Goal: Check status: Check status

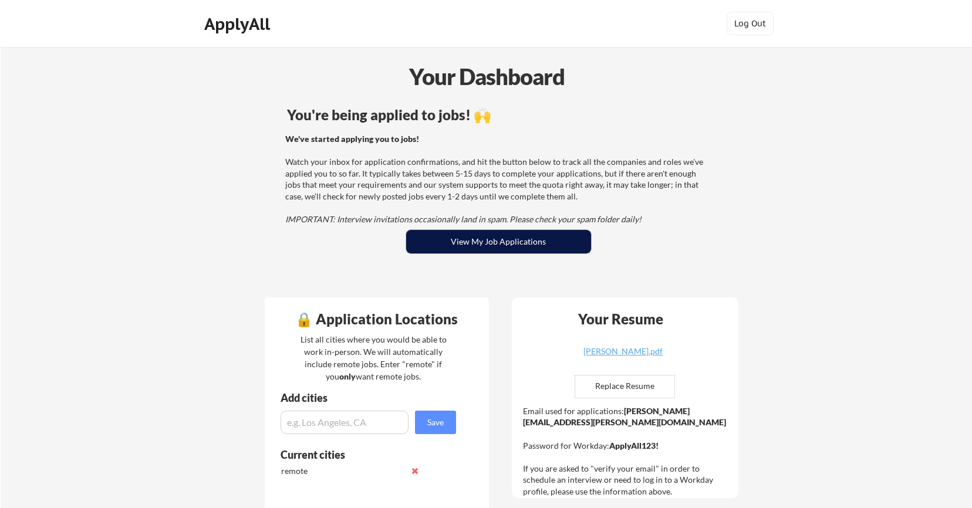
click at [498, 248] on button "View My Job Applications" at bounding box center [498, 241] width 185 height 23
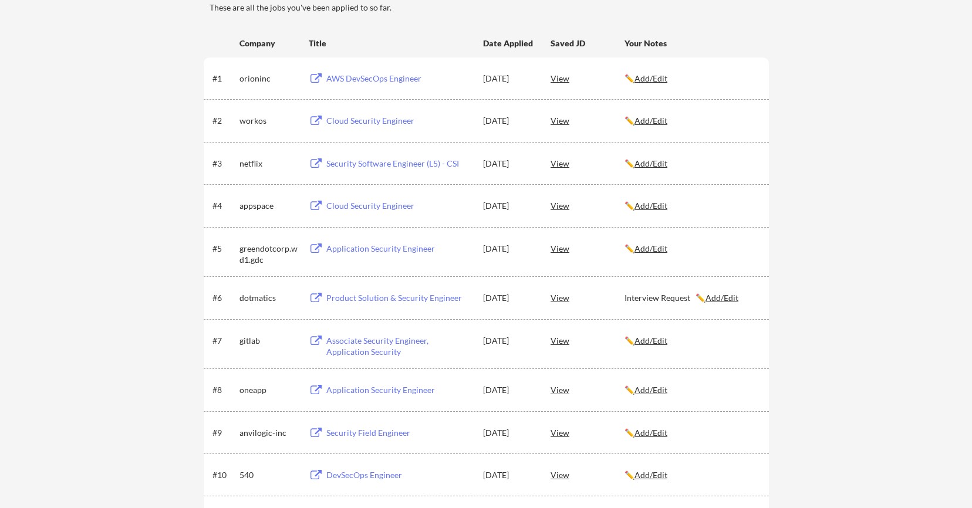
scroll to position [185, 0]
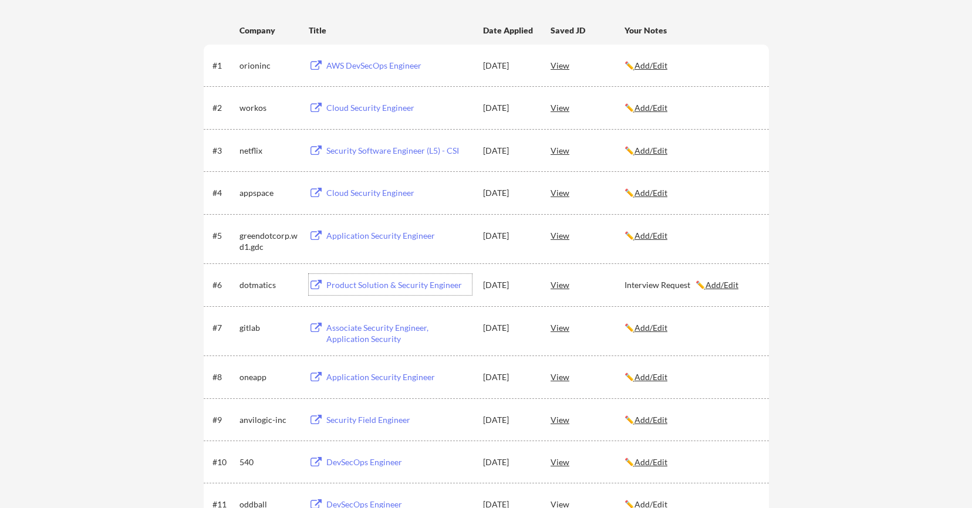
click at [380, 286] on div "Product Solution & Security Engineer" at bounding box center [399, 285] width 146 height 12
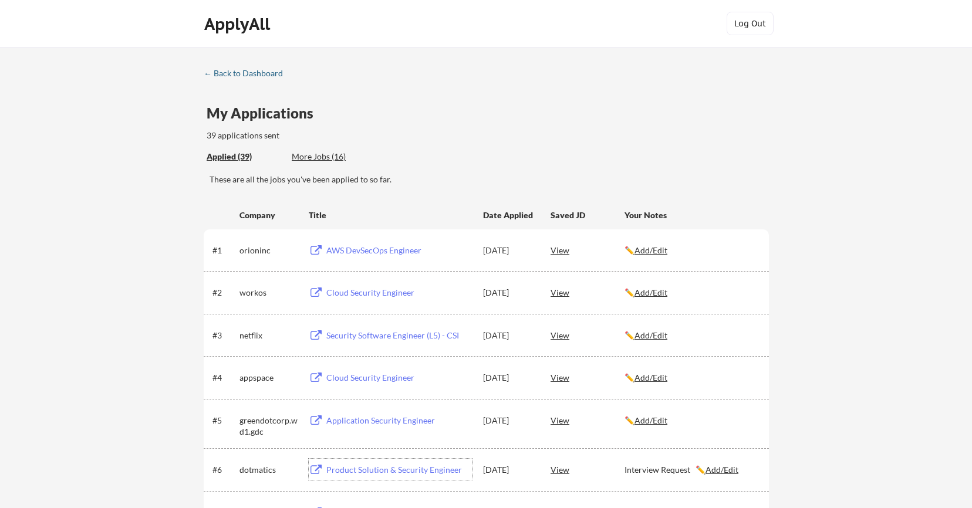
click at [261, 76] on div "← Back to Dashboard" at bounding box center [248, 73] width 88 height 8
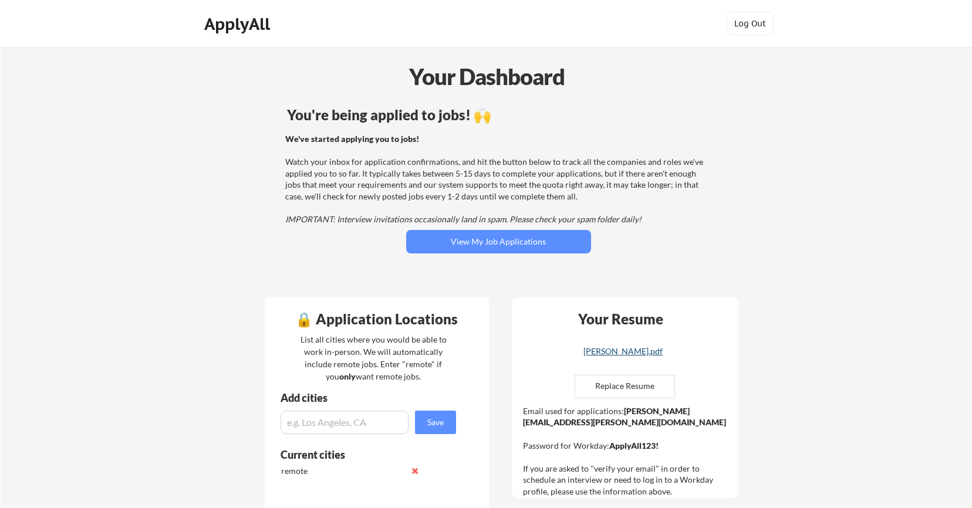
click at [636, 355] on div "[PERSON_NAME].pdf" at bounding box center [623, 351] width 140 height 8
